Goal: Find specific page/section: Find specific page/section

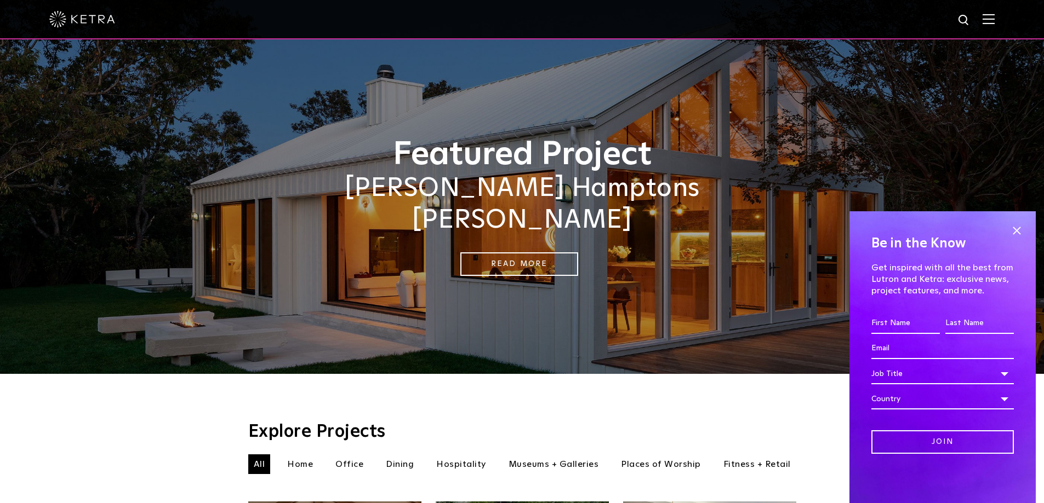
click at [994, 19] on img at bounding box center [988, 19] width 12 height 10
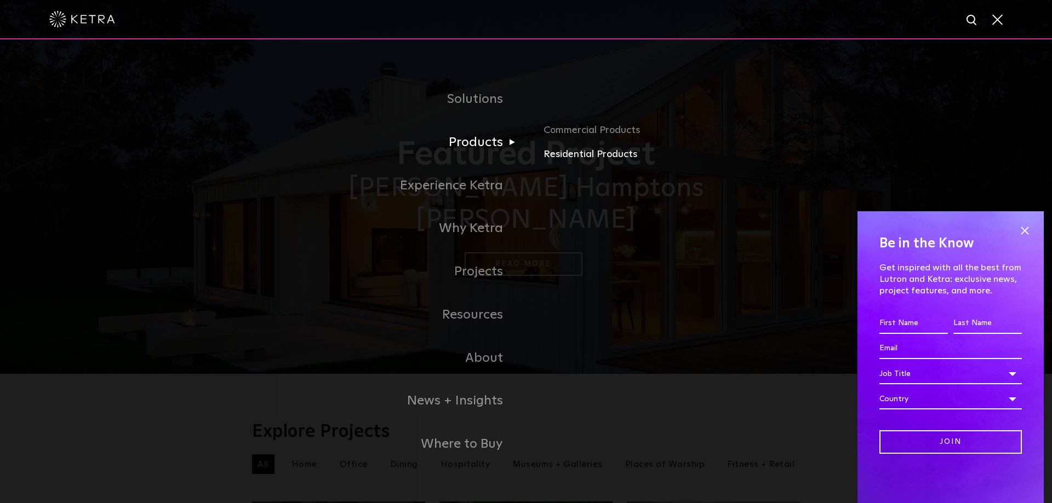
click at [568, 156] on link "Residential Products" at bounding box center [671, 155] width 256 height 16
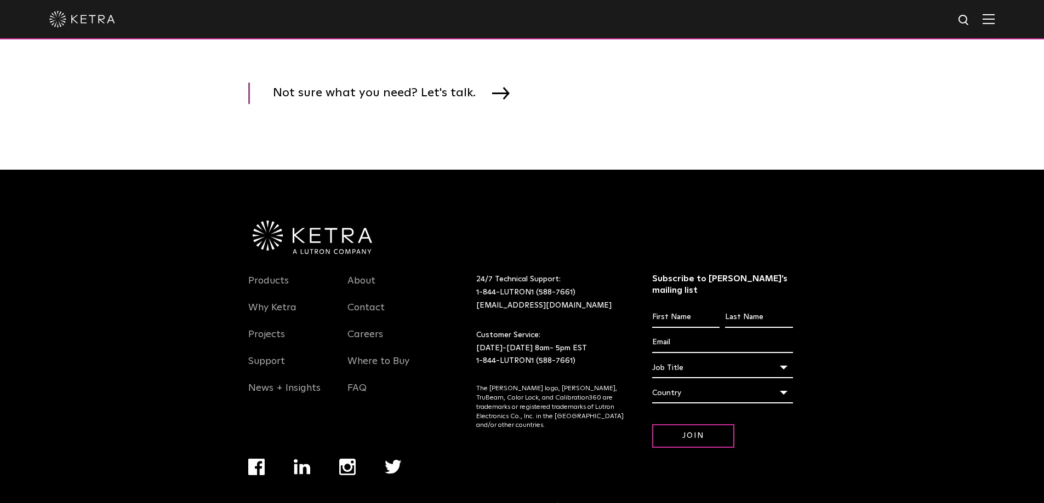
scroll to position [1717, 0]
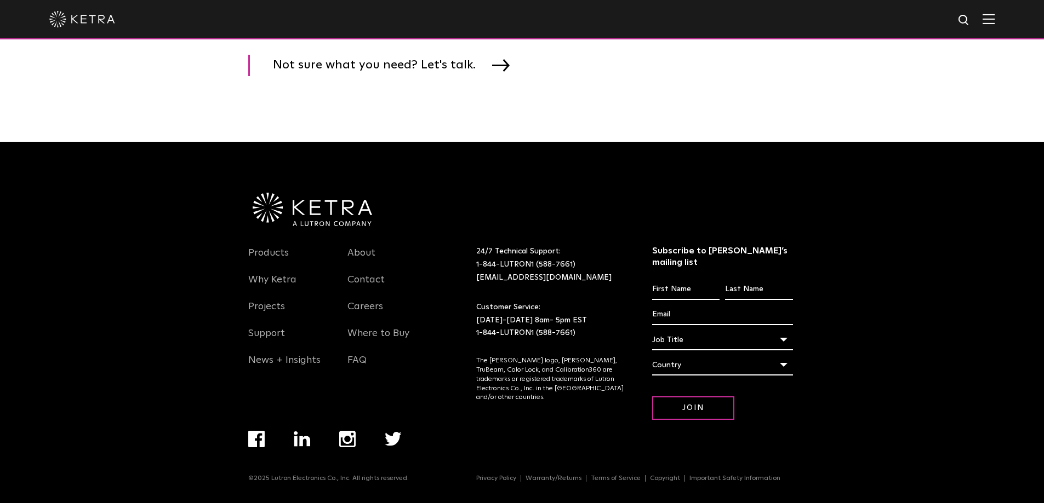
click at [351, 441] on img "Navigation Menu" at bounding box center [347, 439] width 16 height 16
